Goal: Information Seeking & Learning: Learn about a topic

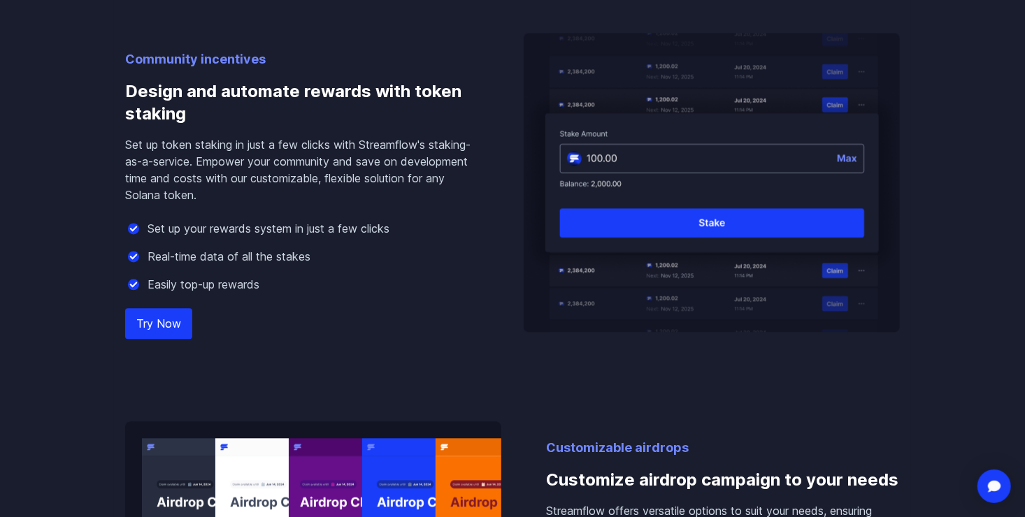
scroll to position [1324, 0]
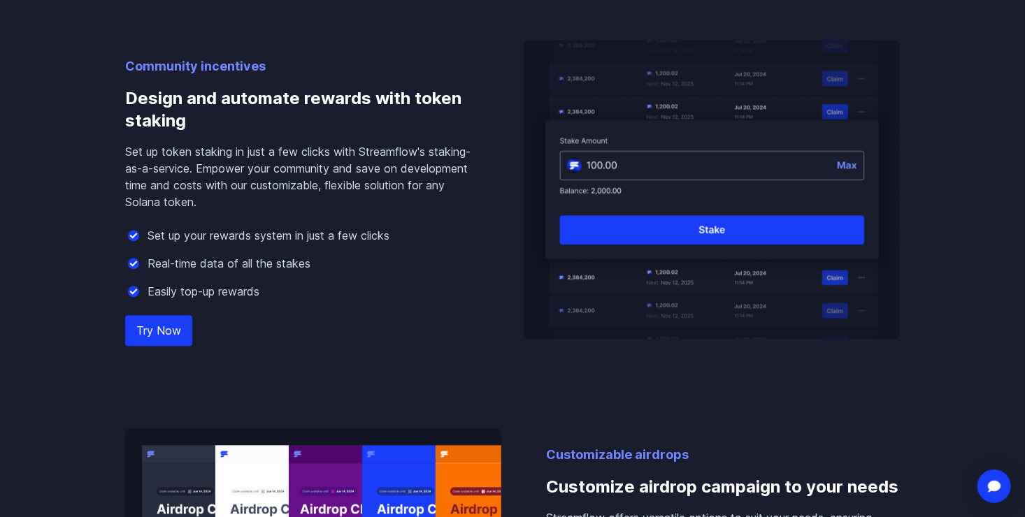
click at [162, 324] on link "Try Now" at bounding box center [158, 330] width 67 height 31
drag, startPoint x: 275, startPoint y: 323, endPoint x: 345, endPoint y: 200, distance: 141.5
click at [345, 200] on div "Community incentives Design and automate rewards with token staking Set up toke…" at bounding box center [302, 198] width 354 height 282
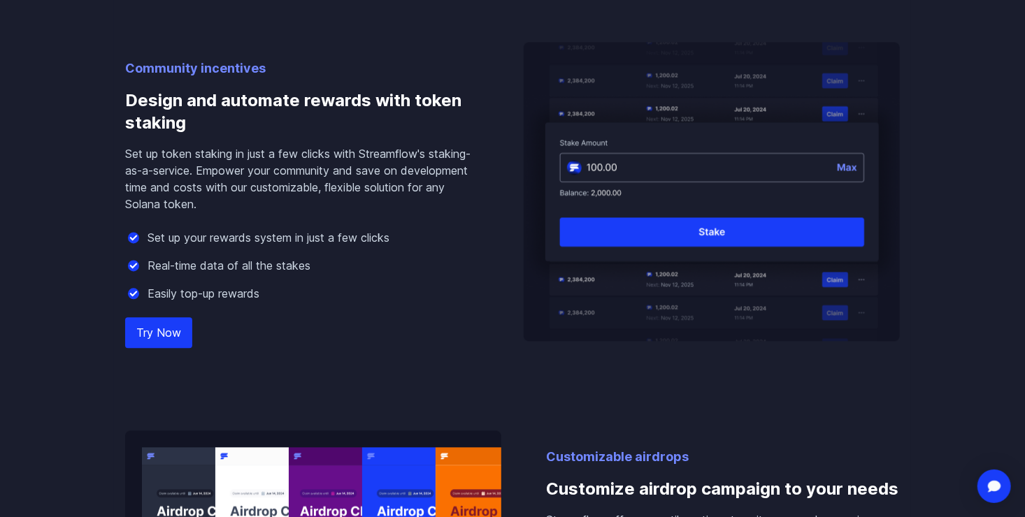
scroll to position [1319, 0]
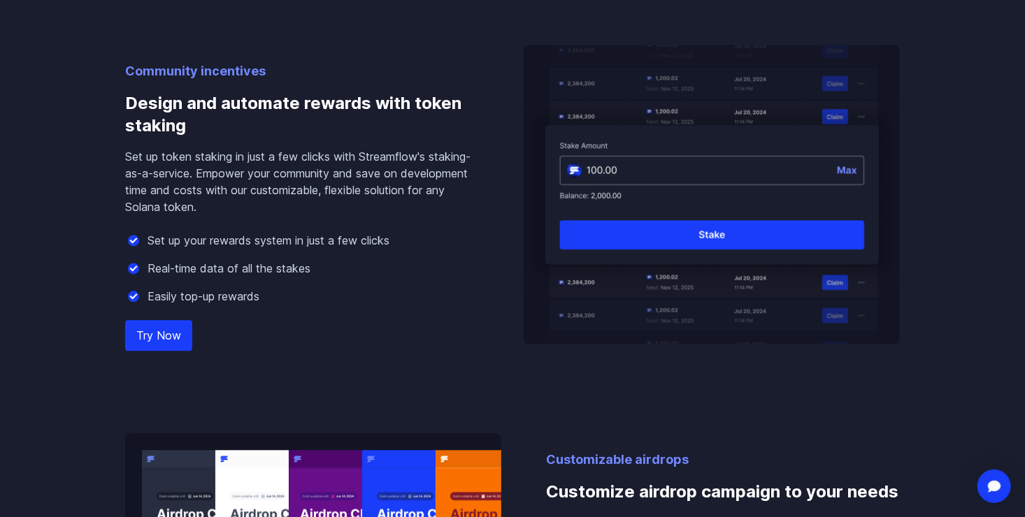
click at [385, 331] on div "Try Now" at bounding box center [302, 335] width 354 height 17
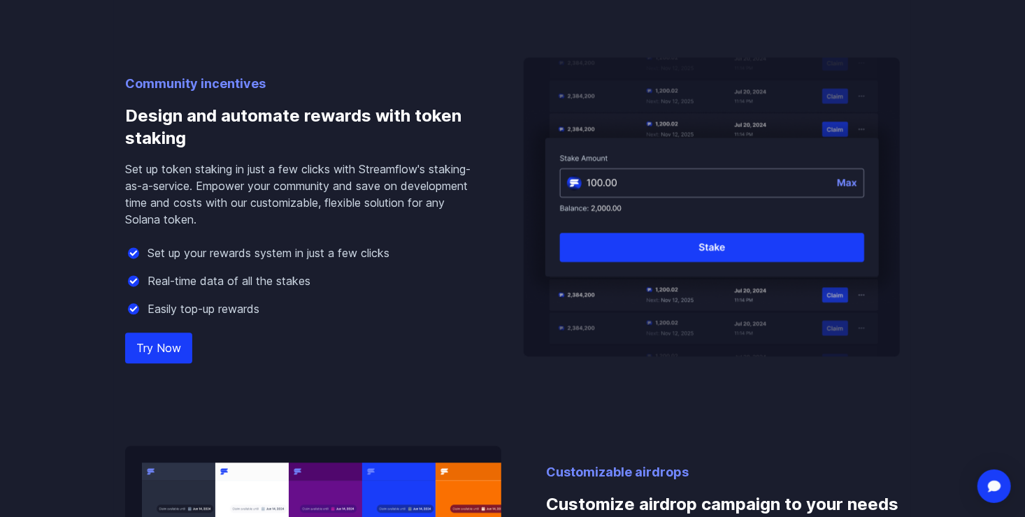
scroll to position [1309, 0]
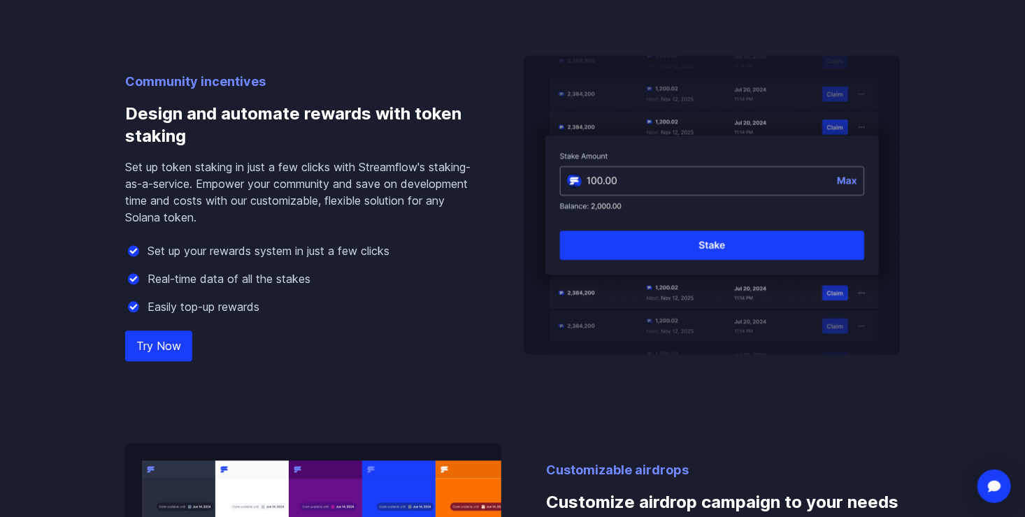
click at [164, 339] on link "Try Now" at bounding box center [158, 346] width 67 height 31
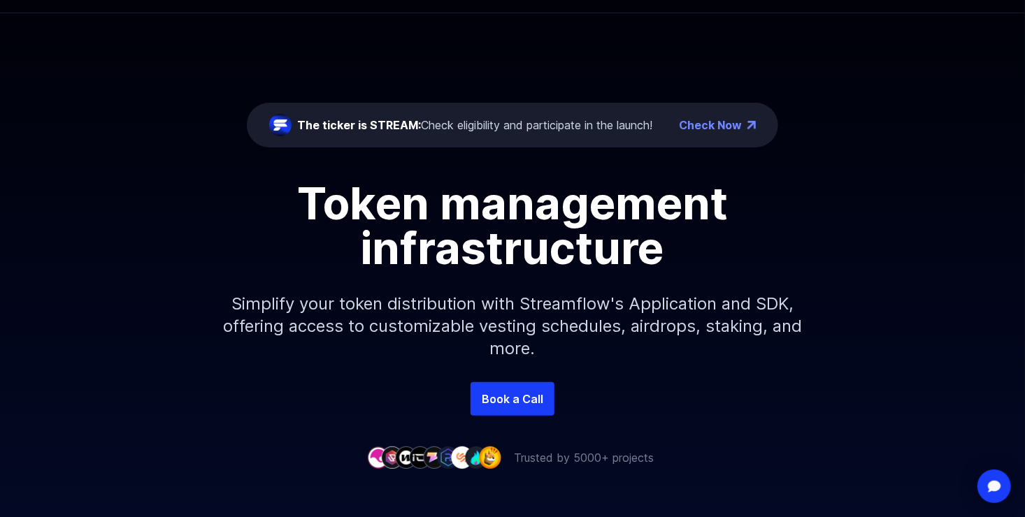
scroll to position [0, 0]
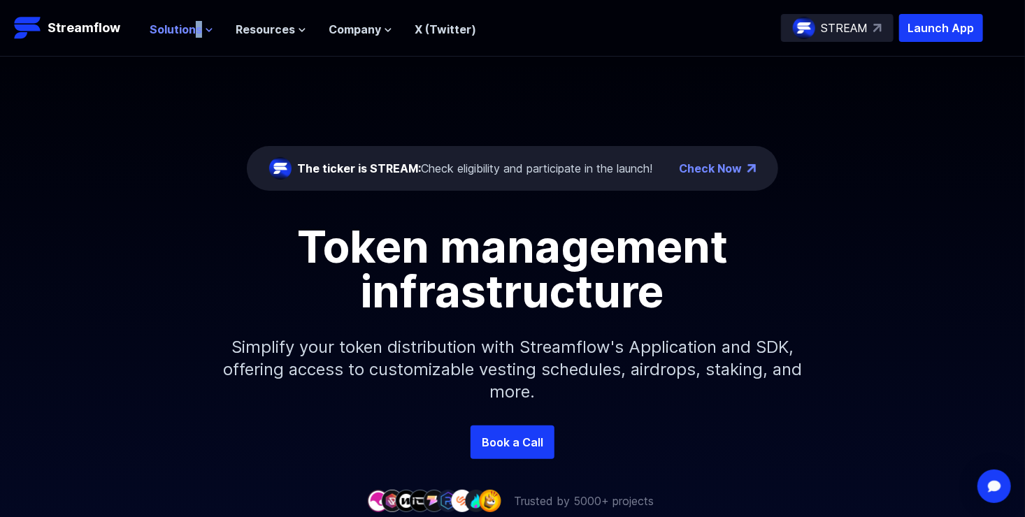
drag, startPoint x: 195, startPoint y: 38, endPoint x: 201, endPoint y: 27, distance: 11.9
click at [201, 27] on div "Solutions Overview Streamflow features an all-in-one token distribution platfor…" at bounding box center [313, 28] width 326 height 28
click at [201, 27] on button "Solutions" at bounding box center [182, 29] width 64 height 17
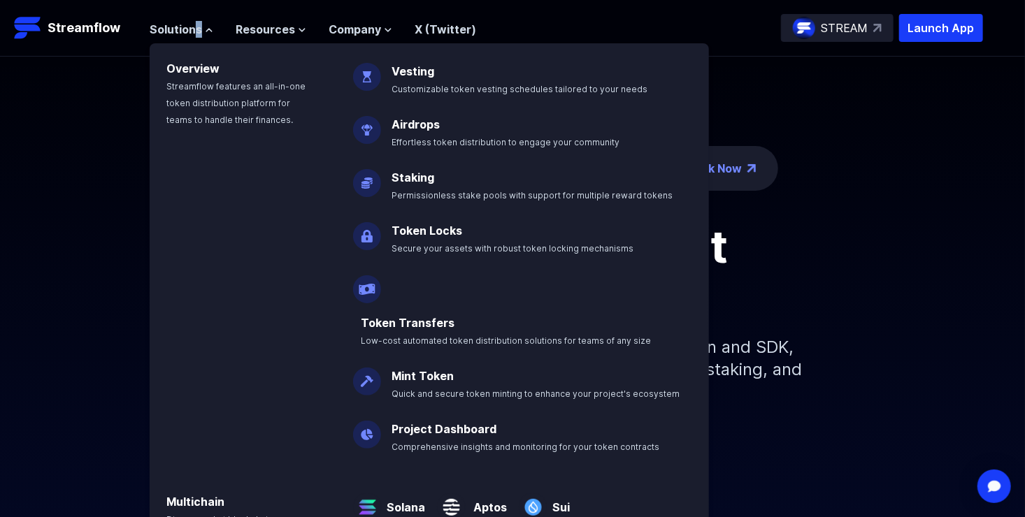
click at [216, 34] on ul "Solutions Overview Streamflow features an all-in-one token distribution platfor…" at bounding box center [313, 29] width 326 height 17
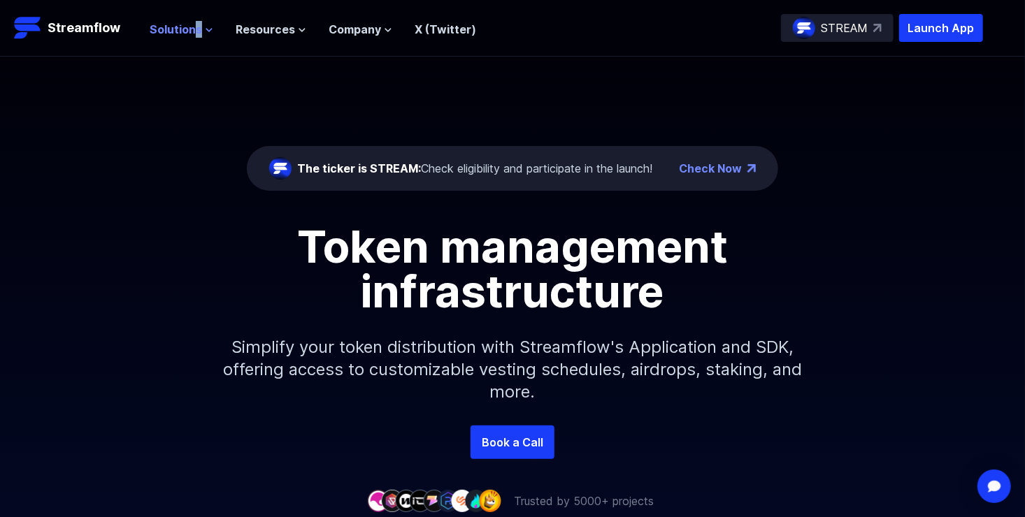
click at [201, 23] on button "Solutions" at bounding box center [182, 29] width 64 height 17
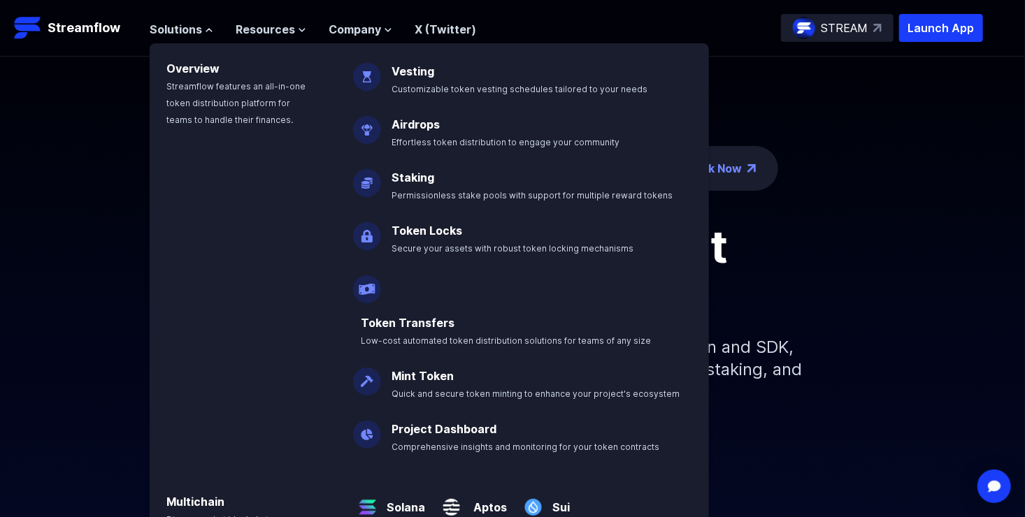
click at [360, 227] on img at bounding box center [367, 230] width 28 height 39
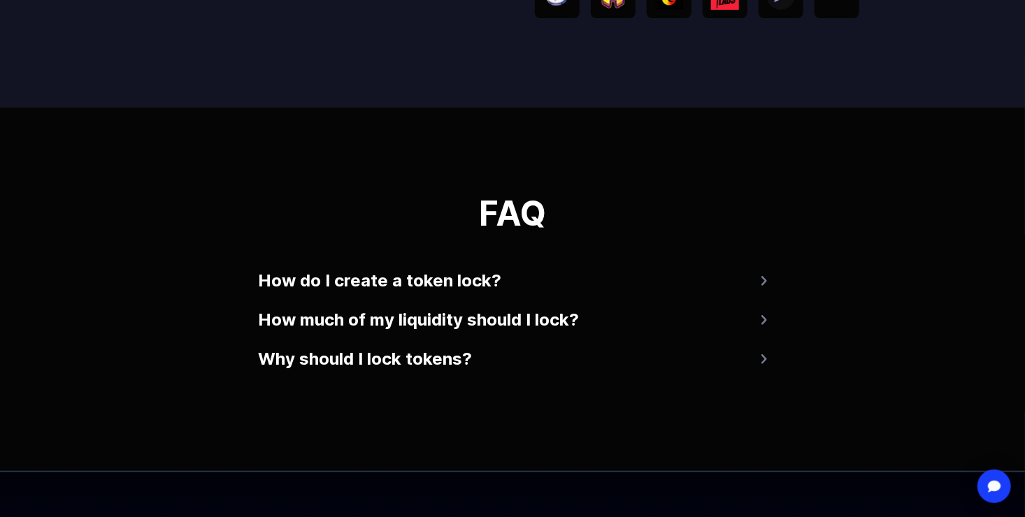
scroll to position [2615, 0]
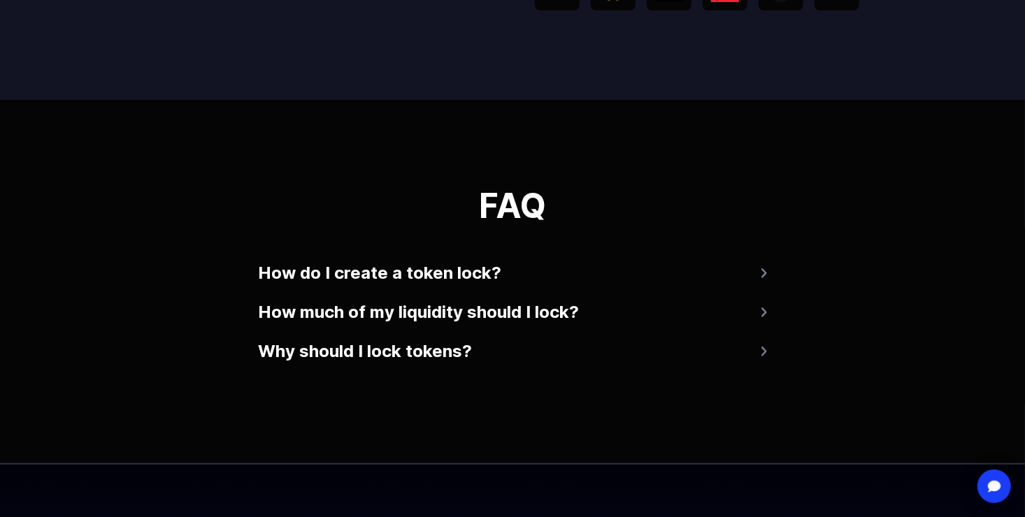
click at [564, 316] on button "How much of my liquidity should I lock?" at bounding box center [512, 313] width 509 height 34
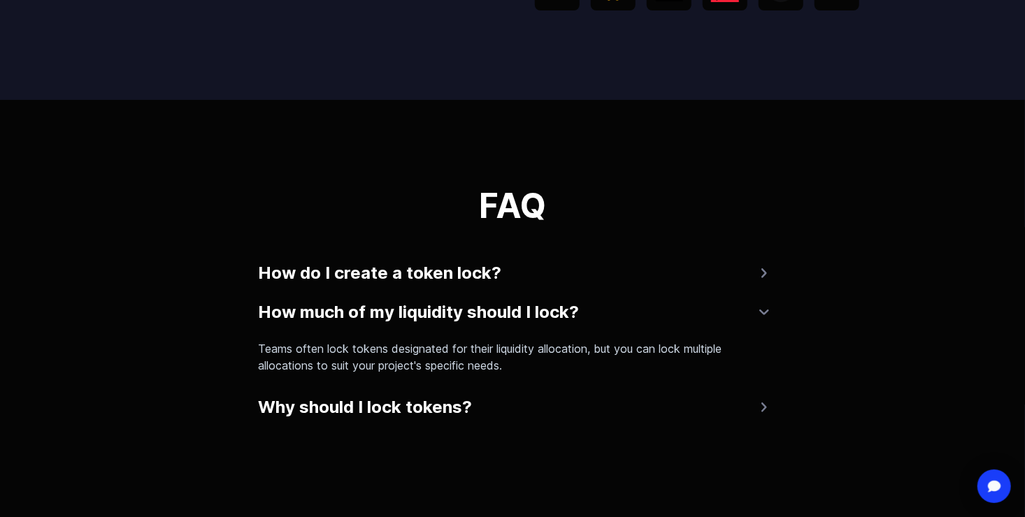
drag, startPoint x: 564, startPoint y: 316, endPoint x: 505, endPoint y: 400, distance: 102.0
click at [505, 400] on div "FAQ How do I create a token lock? Connect your wallet to Streamflow, click 'cre…" at bounding box center [512, 306] width 509 height 235
click at [505, 400] on button "Why should I lock tokens?" at bounding box center [512, 408] width 509 height 34
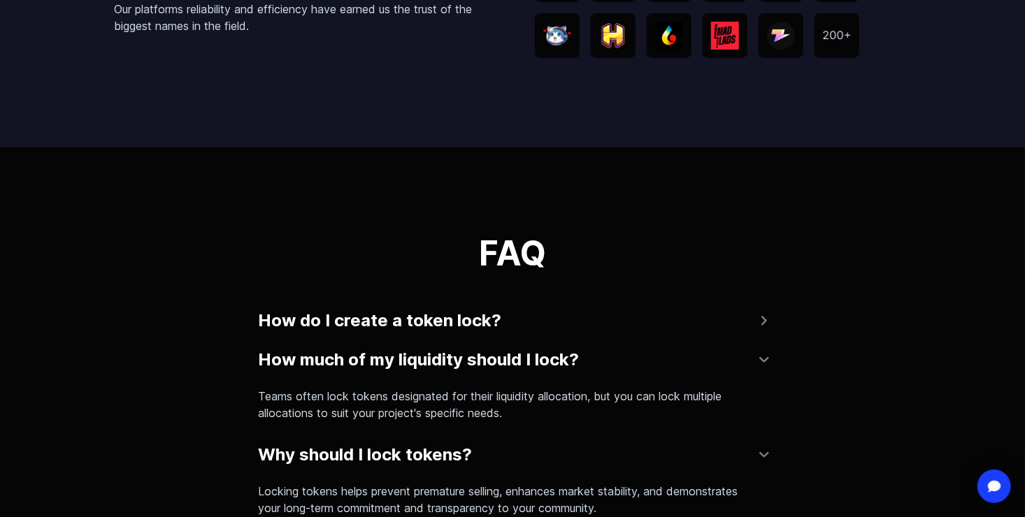
scroll to position [2567, 0]
click at [484, 326] on button "How do I create a token lock?" at bounding box center [512, 322] width 509 height 34
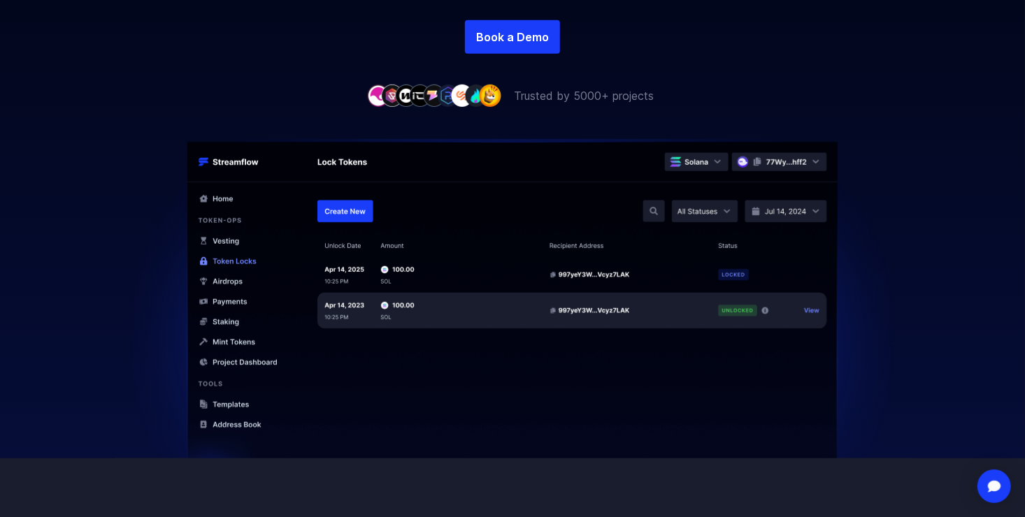
scroll to position [0, 0]
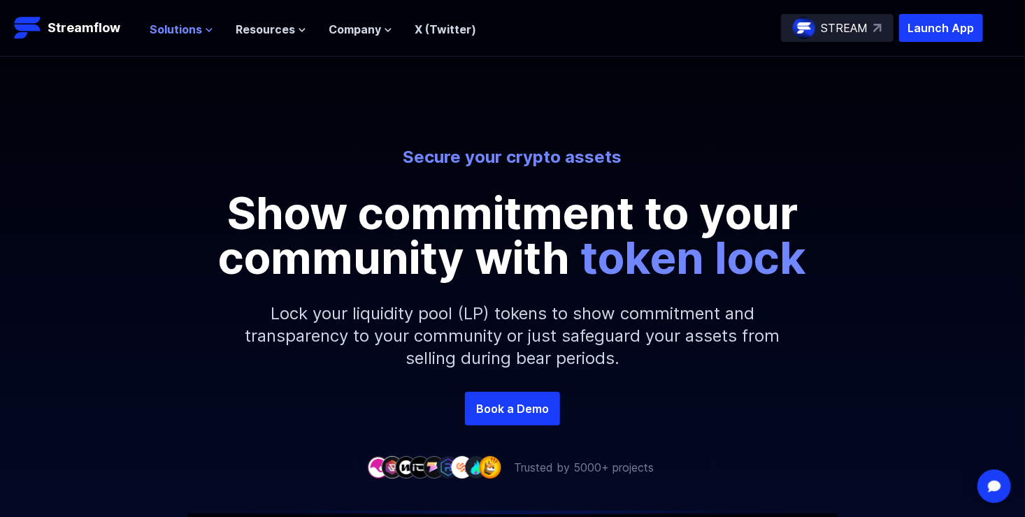
click at [201, 30] on button "Solutions" at bounding box center [182, 29] width 64 height 17
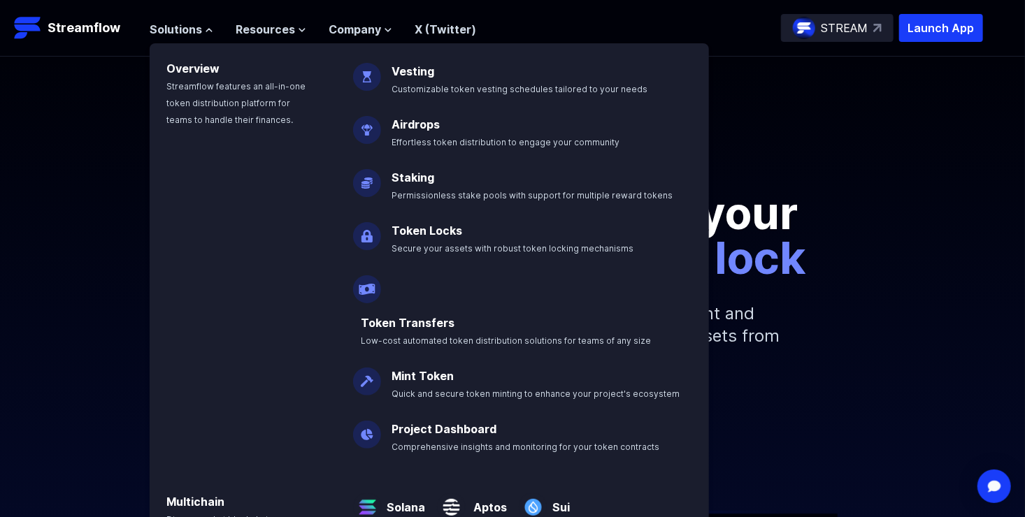
click at [756, 101] on div "Secure your crypto assets Show commitment to your community with token lock Loc…" at bounding box center [512, 225] width 1025 height 336
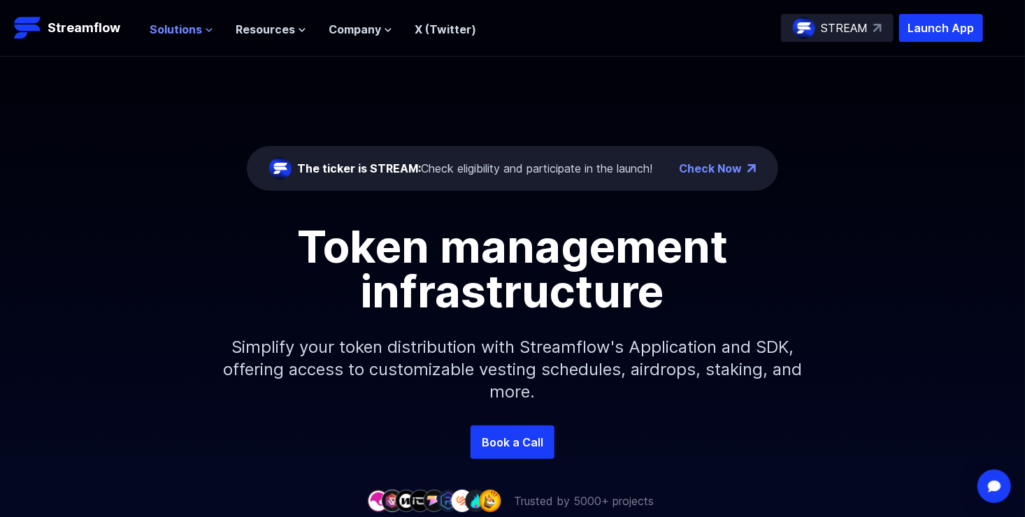
click at [199, 26] on span "Solutions" at bounding box center [176, 29] width 52 height 17
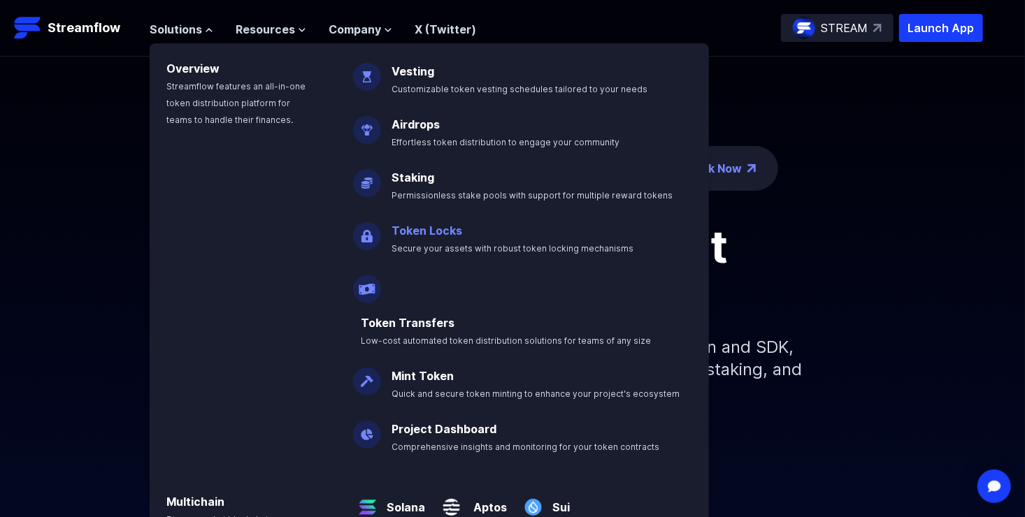
click at [424, 233] on link "Token Locks" at bounding box center [427, 231] width 71 height 14
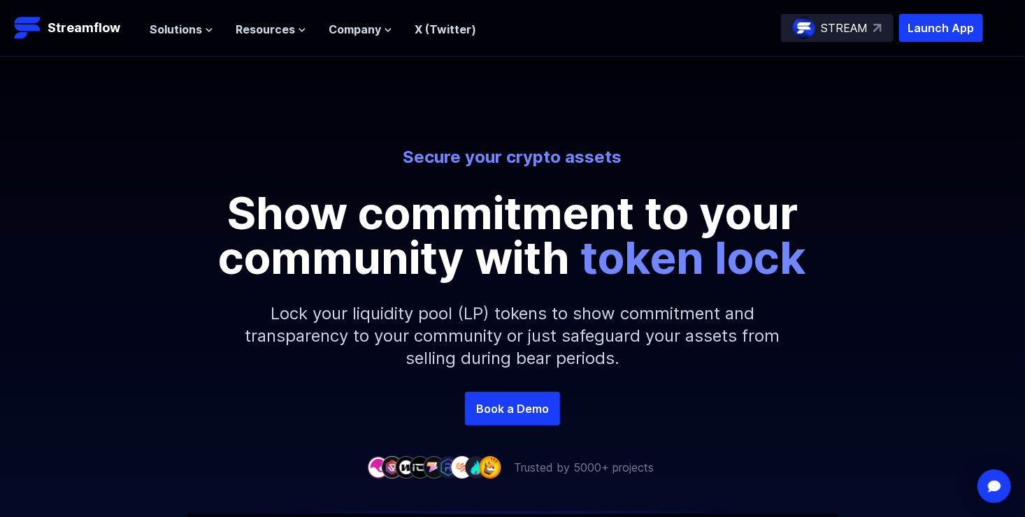
click at [906, 219] on div "Secure your crypto assets Show commitment to your community with token lock" at bounding box center [512, 213] width 797 height 134
click at [919, 13] on header "Streamflow Launch App STREAM Solutions Overview Streamflow features an all-in-o…" at bounding box center [512, 28] width 1025 height 57
click at [933, 26] on p "Launch App" at bounding box center [941, 28] width 84 height 28
